Goal: Find specific page/section: Find specific page/section

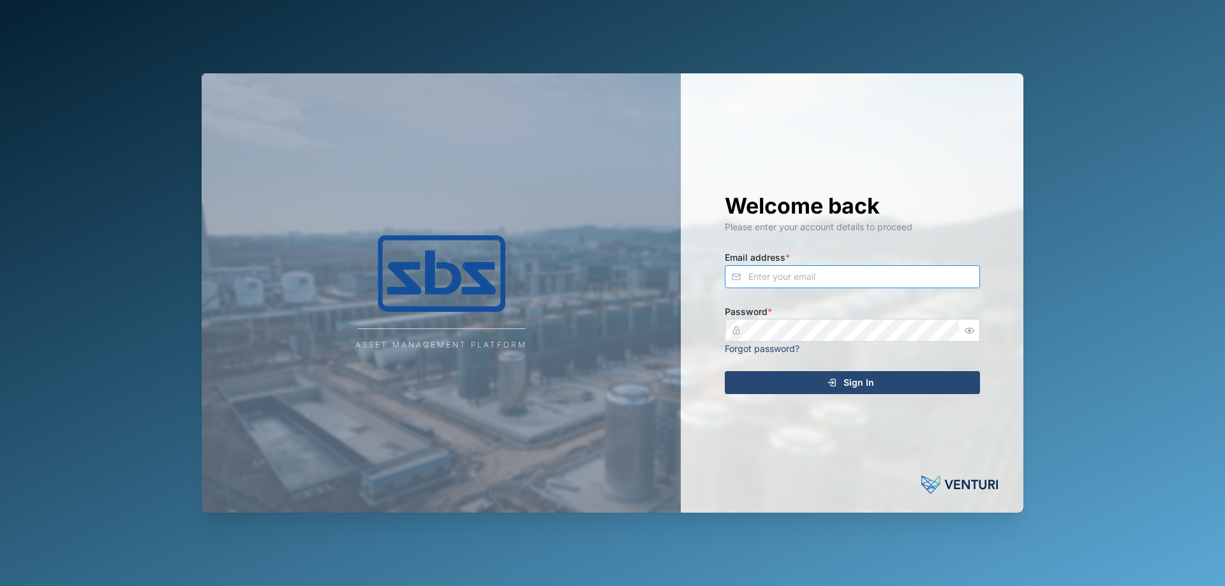
click at [752, 277] on input "Email address *" at bounding box center [852, 276] width 255 height 23
type input "[PERSON_NAME][EMAIL_ADDRESS][DOMAIN_NAME]"
click at [809, 380] on div "Sign In" at bounding box center [850, 383] width 235 height 22
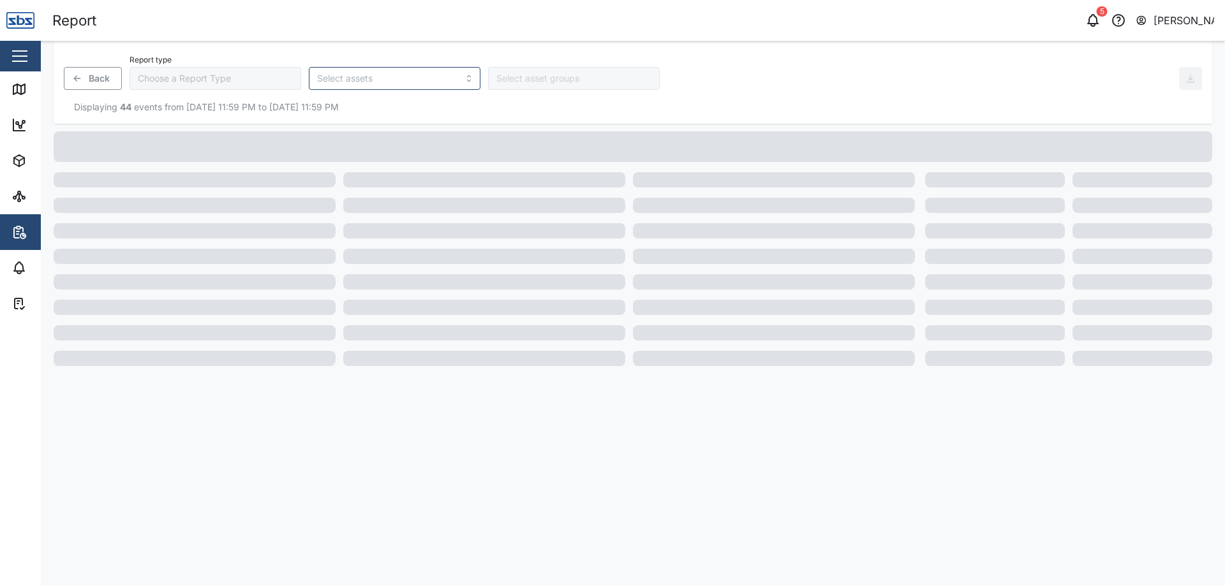
type input "Trip History"
click at [19, 92] on icon at bounding box center [18, 89] width 15 height 15
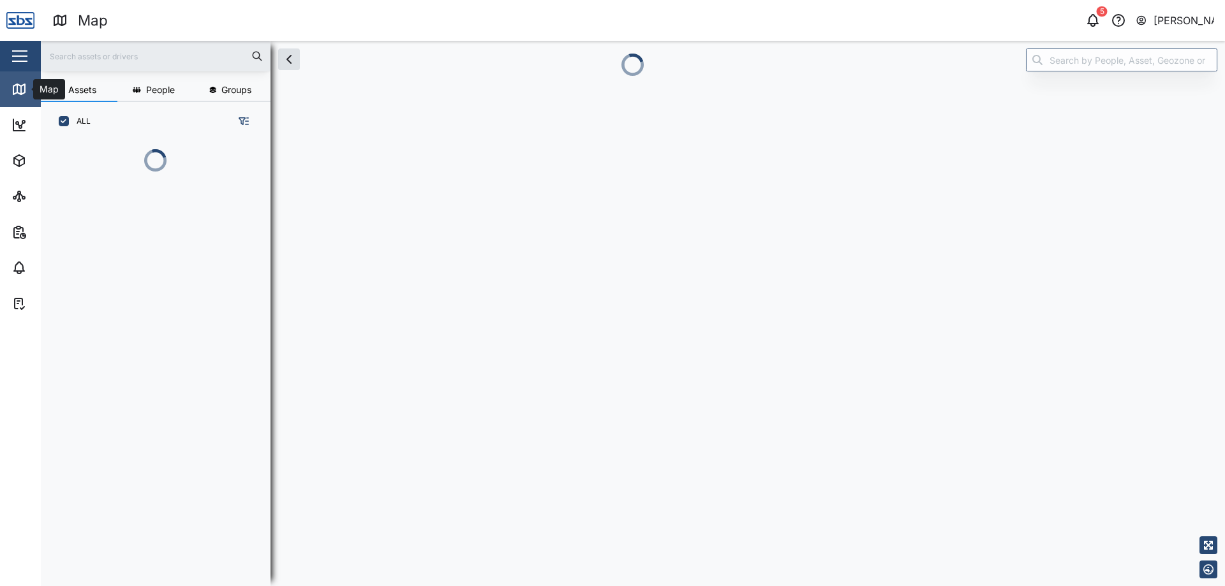
scroll to position [10, 10]
